Goal: Task Accomplishment & Management: Use online tool/utility

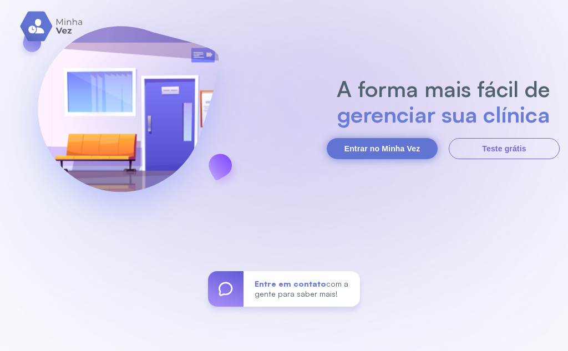
click at [409, 145] on button "Entrar no Minha Vez" at bounding box center [382, 148] width 111 height 21
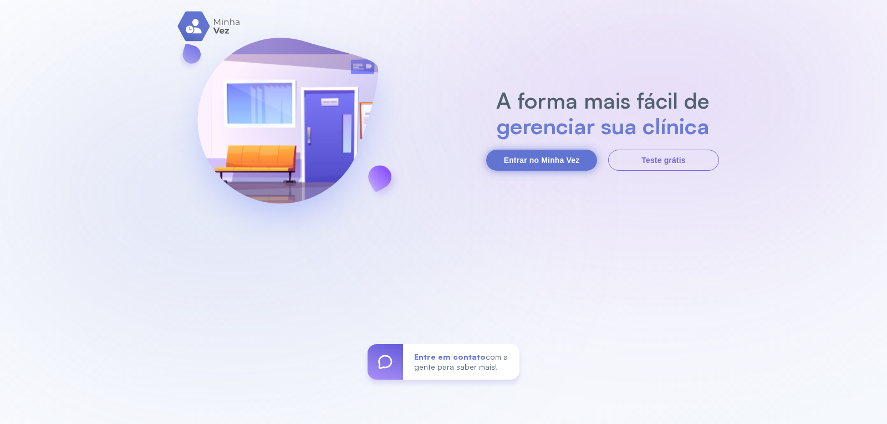
click at [575, 155] on button "Entrar no Minha Vez" at bounding box center [541, 160] width 111 height 21
click at [522, 155] on button "Entrar no Minha Vez" at bounding box center [541, 160] width 111 height 21
click at [576, 165] on button "Entrar no Minha Vez" at bounding box center [541, 160] width 111 height 21
click at [563, 158] on button "Entrar no Minha Vez" at bounding box center [541, 160] width 111 height 21
click at [532, 159] on button "Entrar no Minha Vez" at bounding box center [541, 160] width 111 height 21
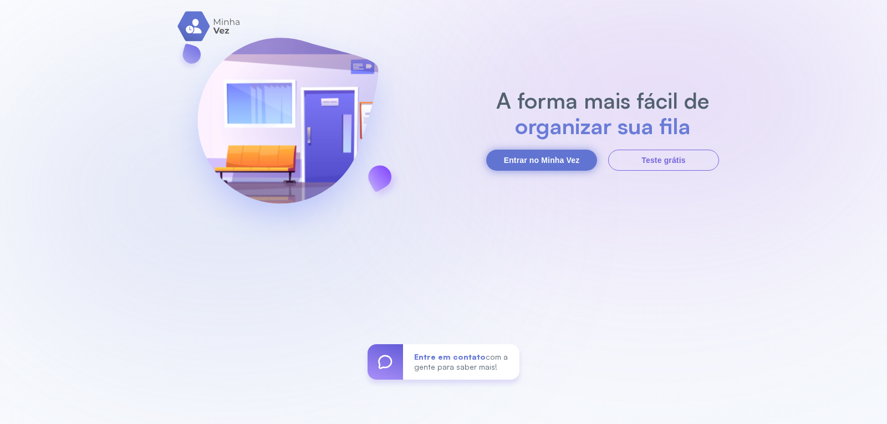
click at [513, 159] on button "Entrar no Minha Vez" at bounding box center [541, 160] width 111 height 21
click at [523, 154] on button "Entrar no Minha Vez" at bounding box center [541, 160] width 111 height 21
click at [540, 157] on button "Entrar no Minha Vez" at bounding box center [541, 160] width 111 height 21
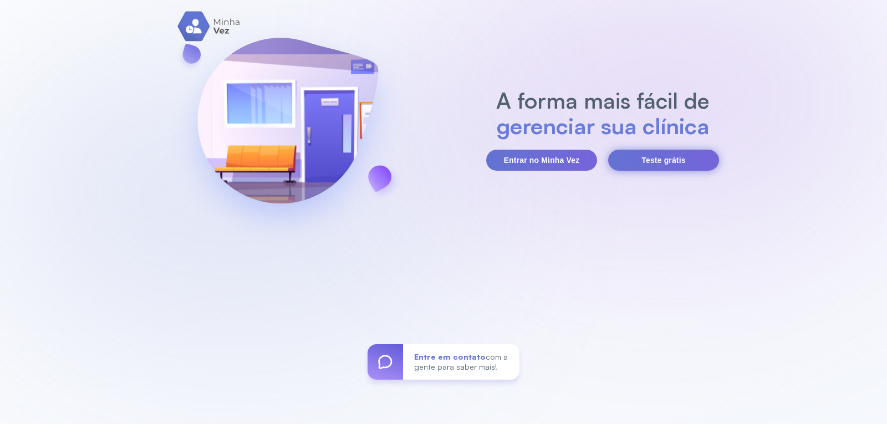
click at [643, 168] on button "Teste grátis" at bounding box center [663, 160] width 111 height 21
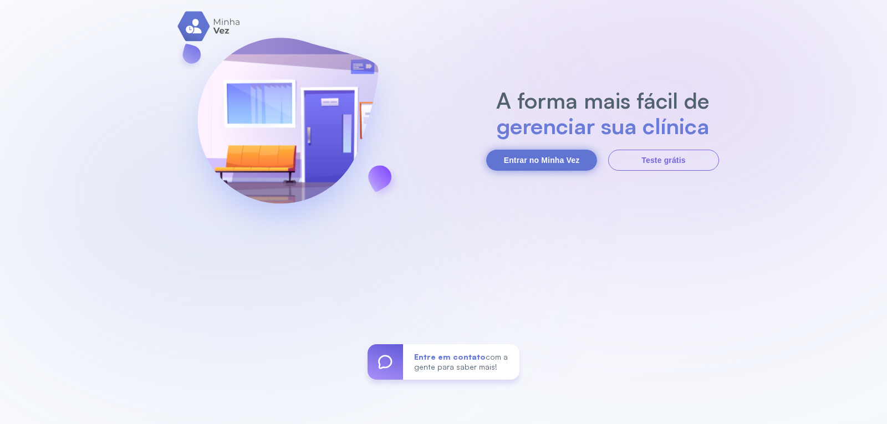
click at [526, 159] on button "Entrar no Minha Vez" at bounding box center [541, 160] width 111 height 21
click at [538, 163] on button "Entrar no Minha Vez" at bounding box center [541, 160] width 111 height 21
drag, startPoint x: 536, startPoint y: 172, endPoint x: 536, endPoint y: 163, distance: 8.9
click at [536, 166] on div "A forma mais fácil de gerenciar sua clínica Entrar no Minha Vez Teste grátis En…" at bounding box center [443, 212] width 887 height 424
click at [536, 163] on button "Entrar no Minha Vez" at bounding box center [541, 160] width 111 height 21
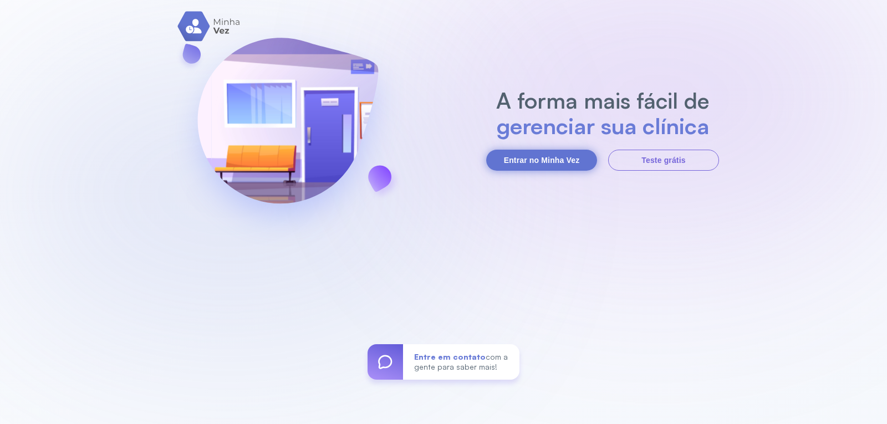
click at [508, 163] on button "Entrar no Minha Vez" at bounding box center [541, 160] width 111 height 21
drag, startPoint x: 483, startPoint y: 150, endPoint x: 491, endPoint y: 157, distance: 10.7
click at [484, 151] on div "A forma mais fácil de gerenciar sua clínica Entrar no Minha Vez Teste grátis En…" at bounding box center [443, 212] width 887 height 424
click at [491, 157] on button "Entrar no Minha Vez" at bounding box center [541, 160] width 111 height 21
click at [572, 155] on button "Entrar no Minha Vez" at bounding box center [541, 160] width 111 height 21
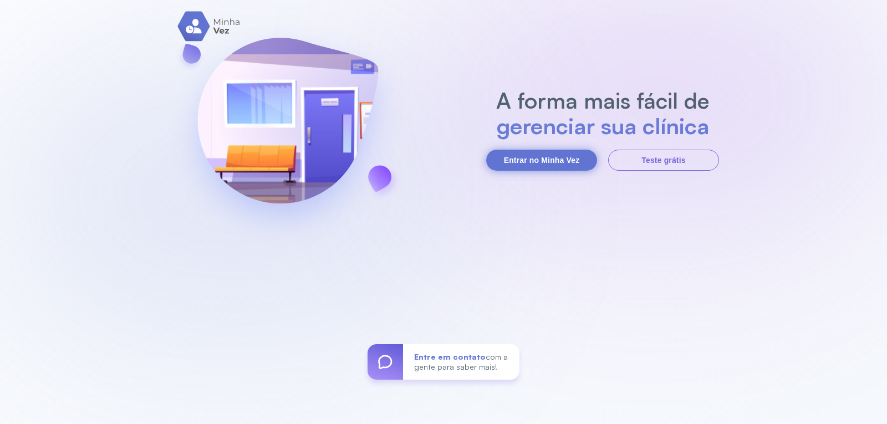
click at [511, 150] on button "Entrar no Minha Vez" at bounding box center [541, 160] width 111 height 21
click at [518, 153] on button "Entrar no Minha Vez" at bounding box center [541, 160] width 111 height 21
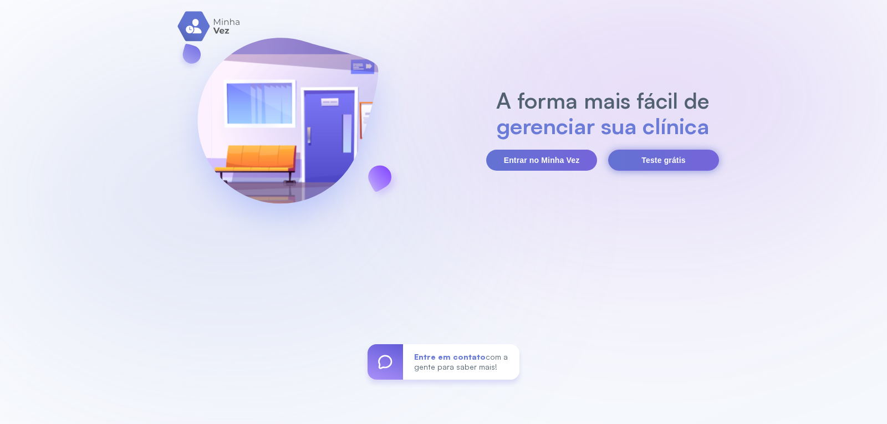
click at [660, 165] on button "Teste grátis" at bounding box center [663, 160] width 111 height 21
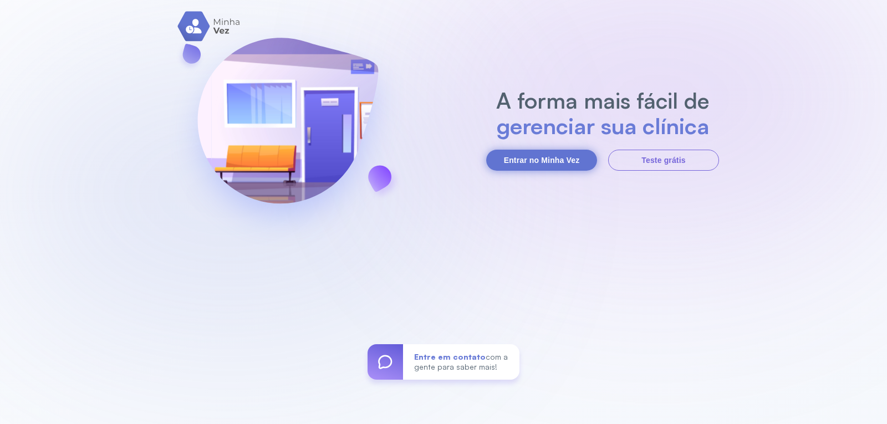
click at [496, 160] on button "Entrar no Minha Vez" at bounding box center [541, 160] width 111 height 21
click at [560, 160] on button "Entrar no Minha Vez" at bounding box center [541, 160] width 111 height 21
drag, startPoint x: 0, startPoint y: 0, endPoint x: 722, endPoint y: 404, distance: 826.9
click at [722, 404] on div "A forma mais fácil de gerenciar sua clínica Entrar no Minha Vez Teste grátis En…" at bounding box center [443, 212] width 887 height 424
